Goal: Task Accomplishment & Management: Manage account settings

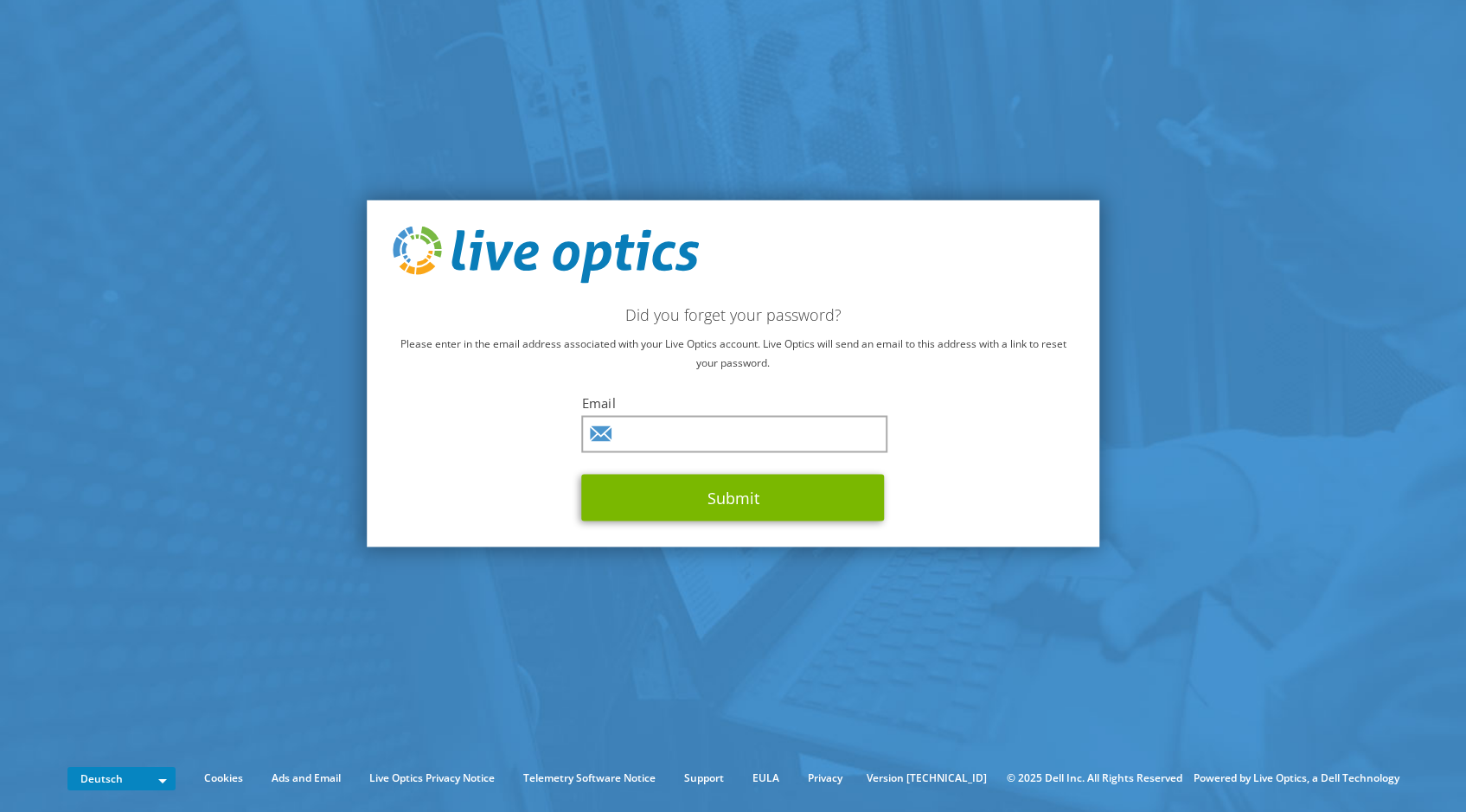
type input "ecivelek@it-haus.com"
click at [714, 522] on div "Did you forget your password? Please enter in the email address associated with…" at bounding box center [733, 374] width 733 height 346
click at [710, 512] on button "Submit" at bounding box center [733, 498] width 303 height 47
click at [735, 535] on div "Did you forget your password? Please enter in the email address associated with…" at bounding box center [733, 374] width 733 height 346
click at [715, 508] on button "Submit" at bounding box center [733, 498] width 303 height 47
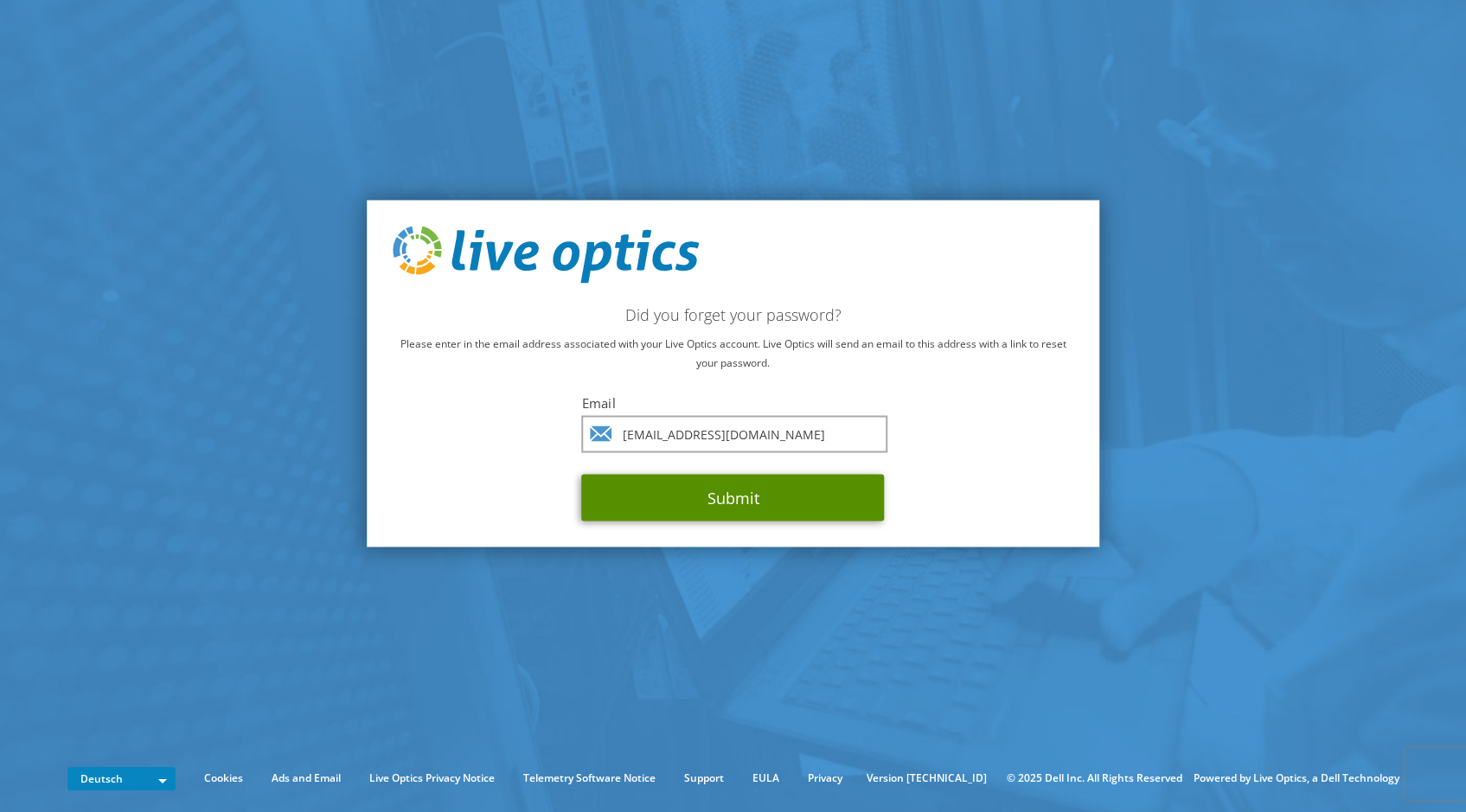
click at [793, 508] on button "Submit" at bounding box center [733, 498] width 303 height 47
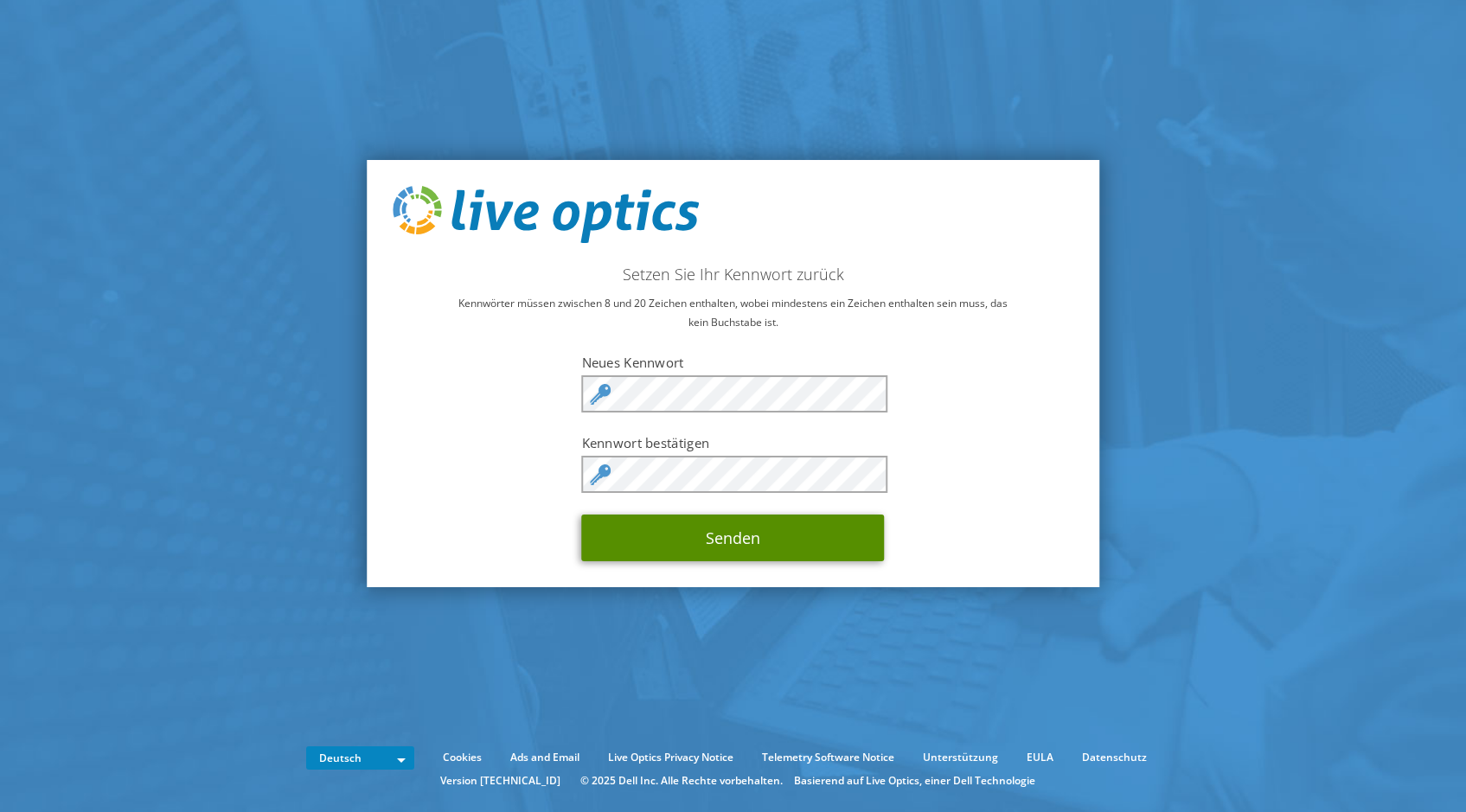
click at [602, 521] on button "Senden" at bounding box center [733, 538] width 303 height 47
